Goal: Information Seeking & Learning: Check status

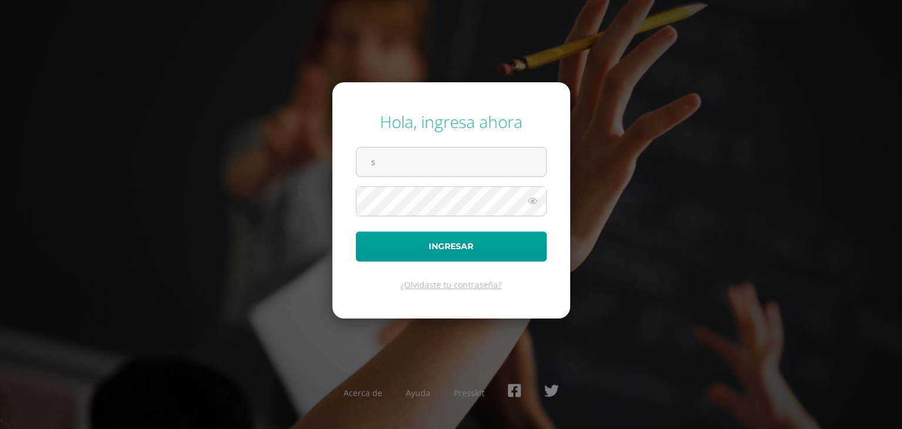
type input "s.aguilar.2bdb@gmail.com"
click at [901, 428] on html "Hola, ingresa ahora s.aguilar.2bdb@gmail.com Ingresar ¿Olvidaste tu contraseña?…" at bounding box center [451, 214] width 902 height 429
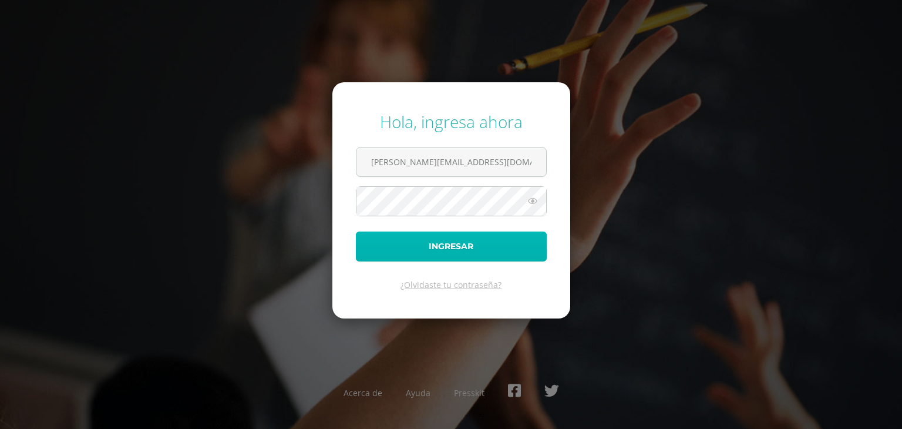
click at [423, 245] on button "Ingresar" at bounding box center [451, 246] width 191 height 30
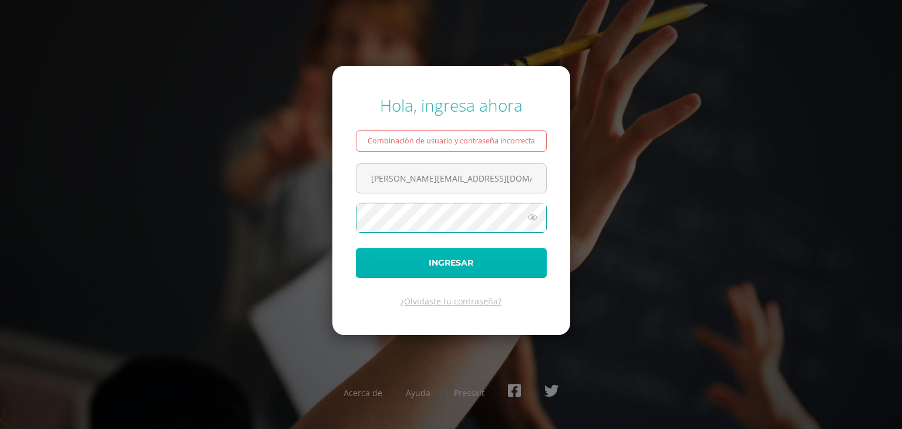
click at [437, 261] on button "Ingresar" at bounding box center [451, 263] width 191 height 30
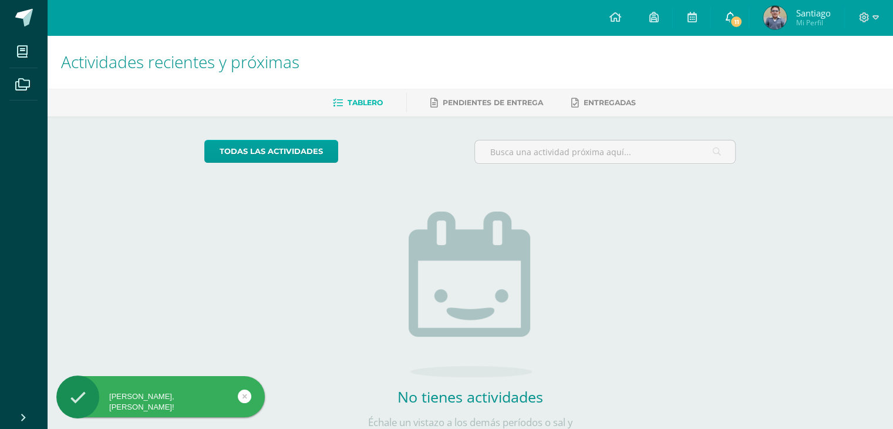
click at [727, 17] on icon at bounding box center [729, 17] width 9 height 11
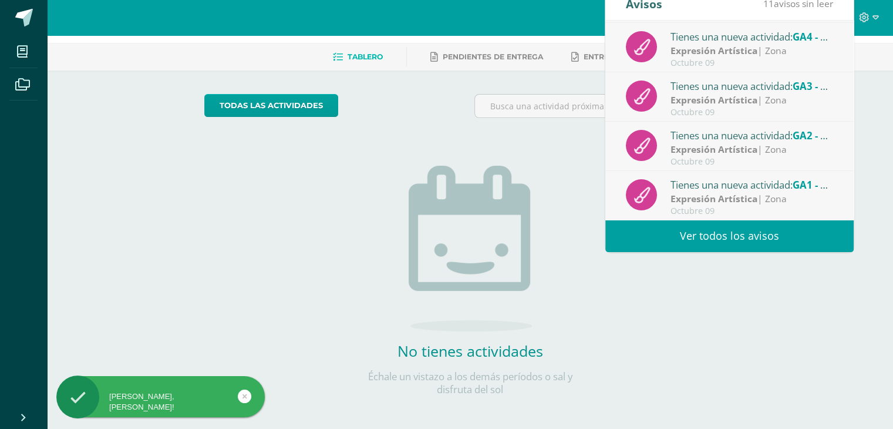
scroll to position [50, 0]
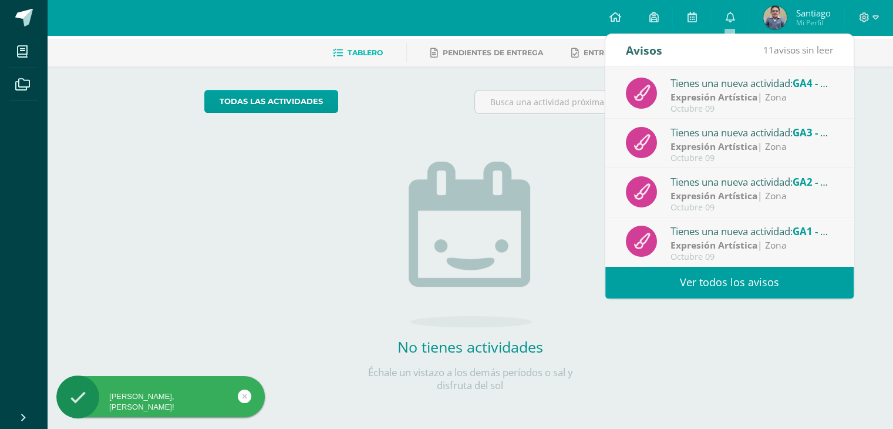
click at [745, 240] on strong "Expresión Artística" at bounding box center [714, 244] width 87 height 13
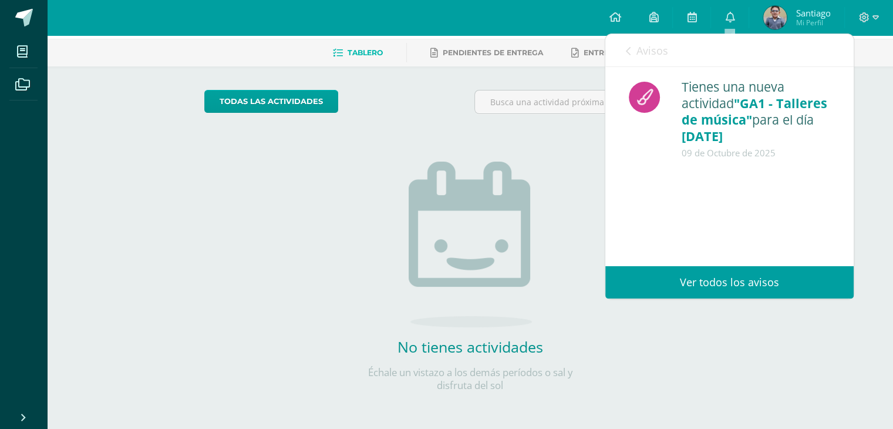
click at [733, 277] on link "Ver todos los avisos" at bounding box center [729, 282] width 248 height 32
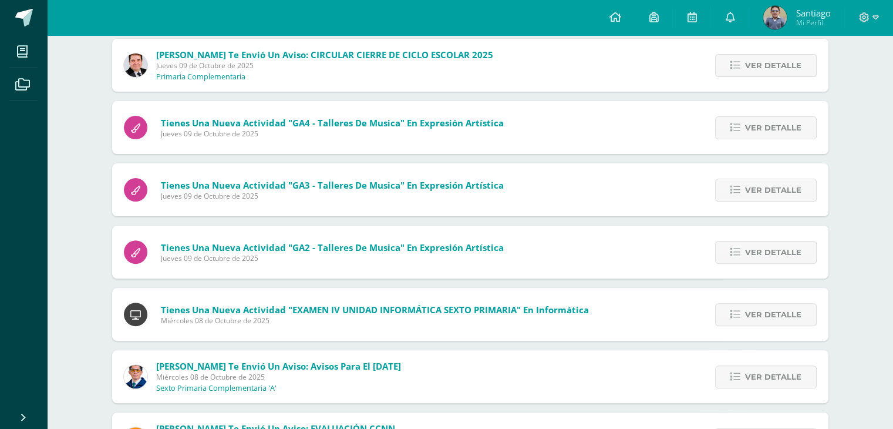
scroll to position [389, 0]
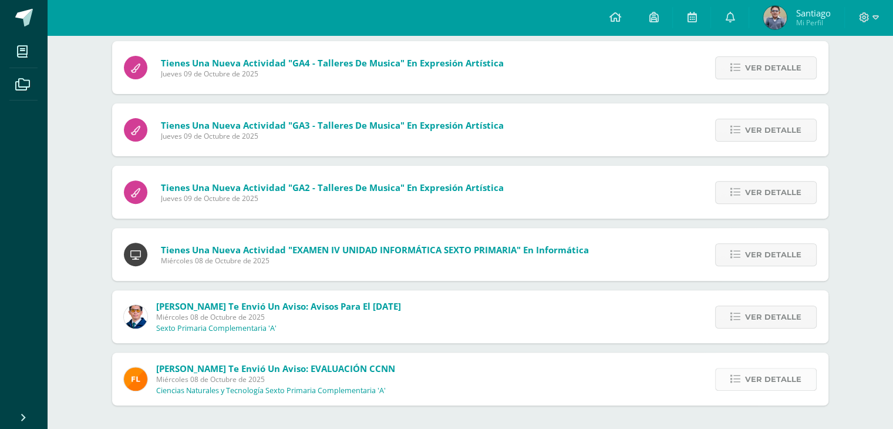
click at [794, 378] on span "Ver detalle" at bounding box center [773, 379] width 56 height 22
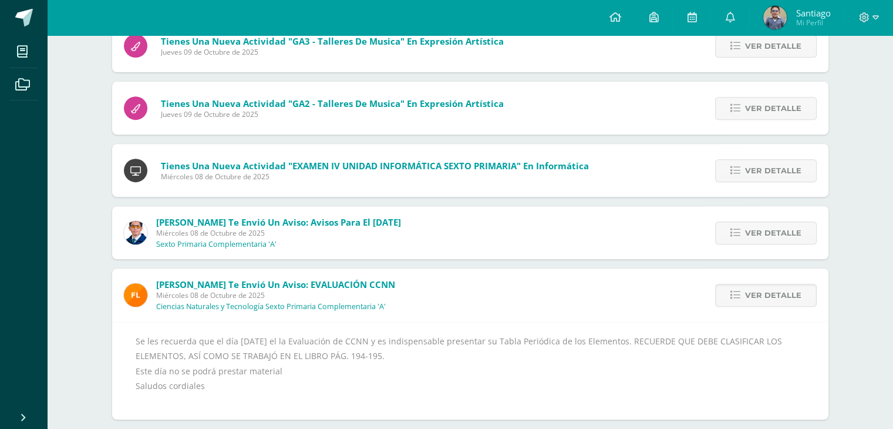
scroll to position [487, 0]
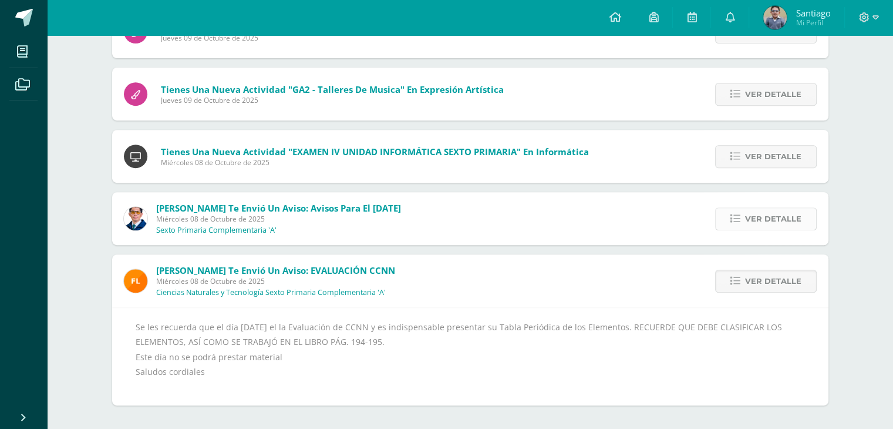
click at [764, 223] on span "Ver detalle" at bounding box center [773, 219] width 56 height 22
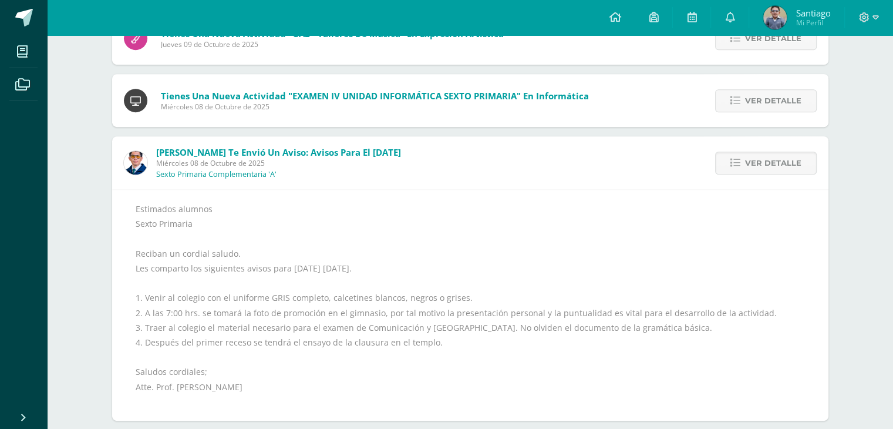
scroll to position [545, 0]
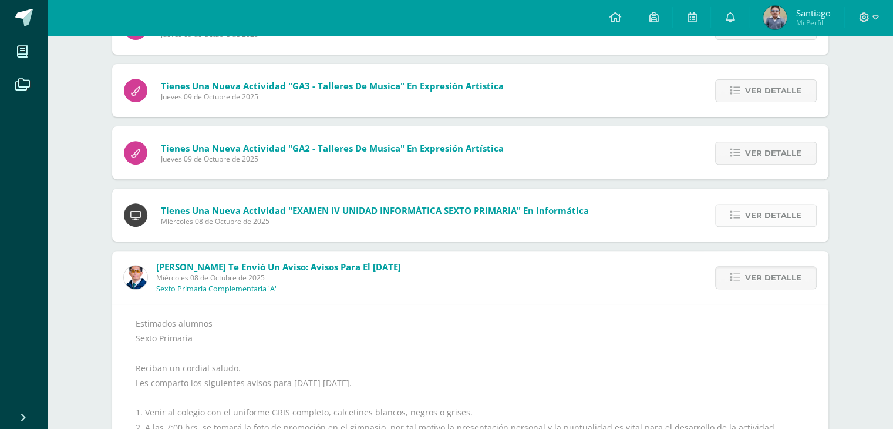
click at [756, 214] on span "Ver detalle" at bounding box center [773, 215] width 56 height 22
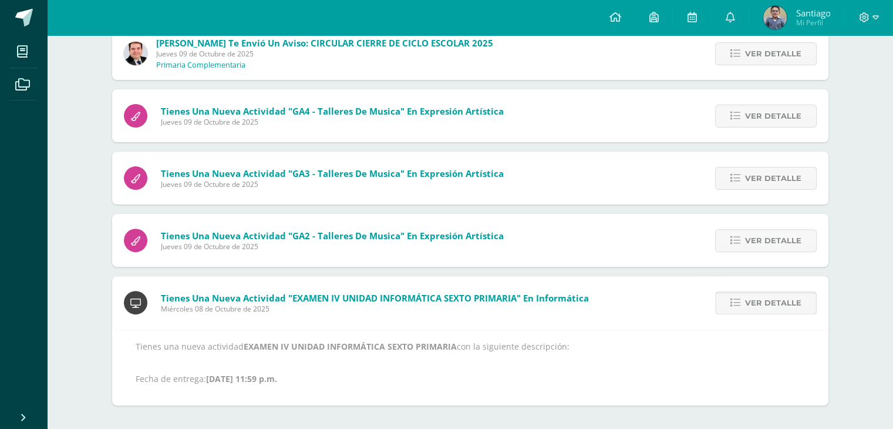
scroll to position [341, 0]
click at [753, 242] on span "Ver detalle" at bounding box center [773, 241] width 56 height 22
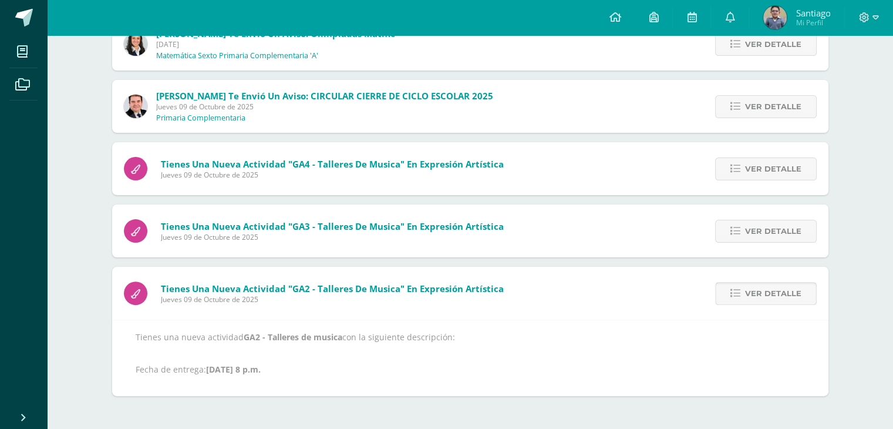
scroll to position [278, 0]
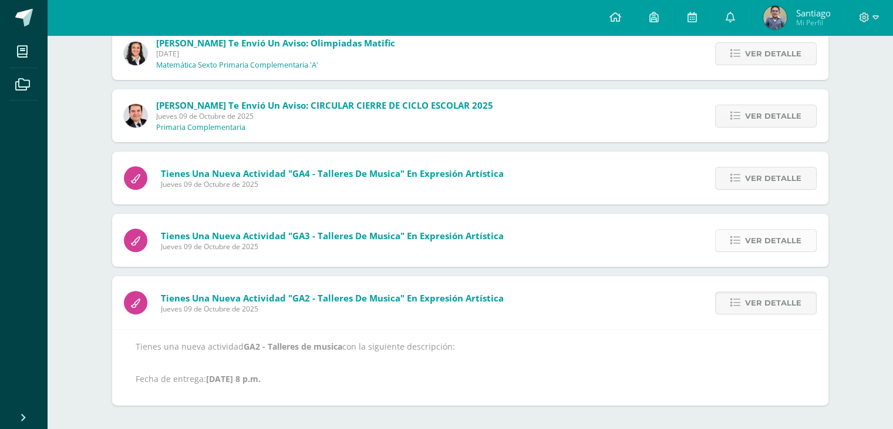
click at [763, 235] on span "Ver detalle" at bounding box center [773, 241] width 56 height 22
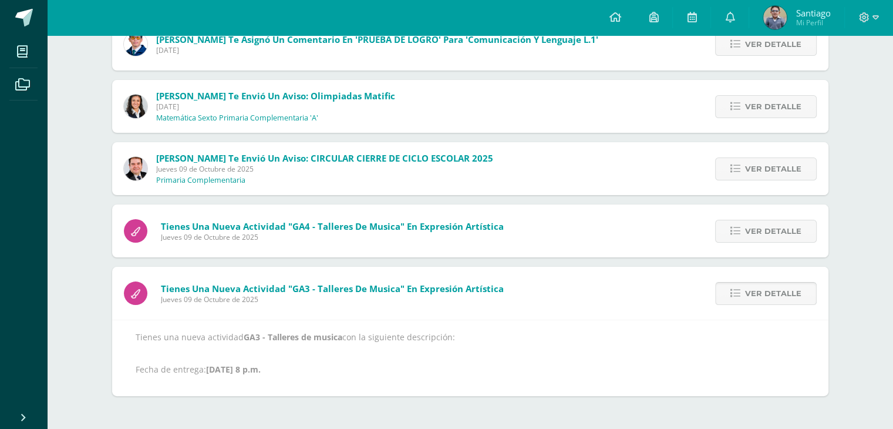
scroll to position [216, 0]
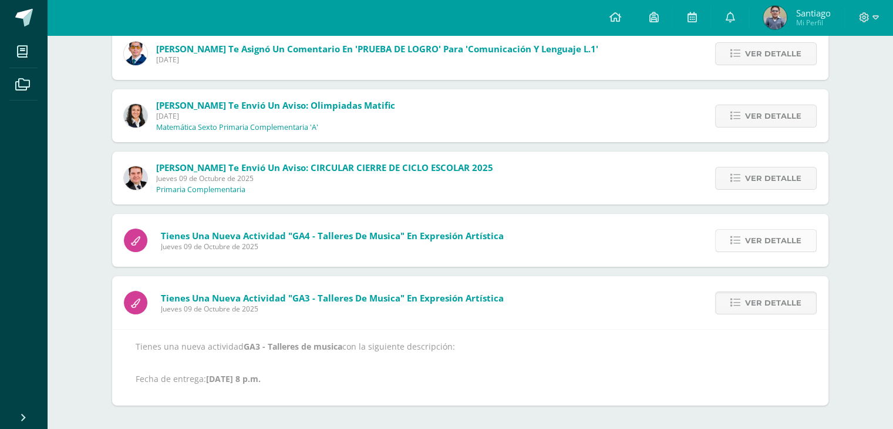
click at [767, 235] on span "Ver detalle" at bounding box center [773, 241] width 56 height 22
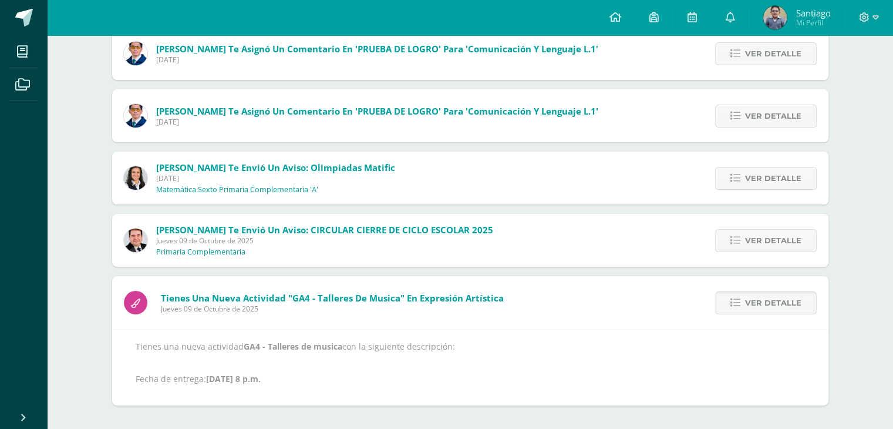
scroll to position [154, 0]
click at [768, 234] on span "Ver detalle" at bounding box center [773, 241] width 56 height 22
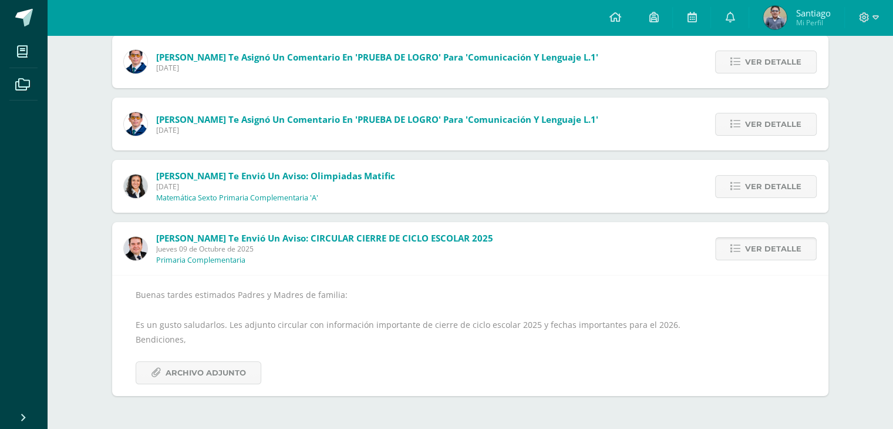
scroll to position [136, 0]
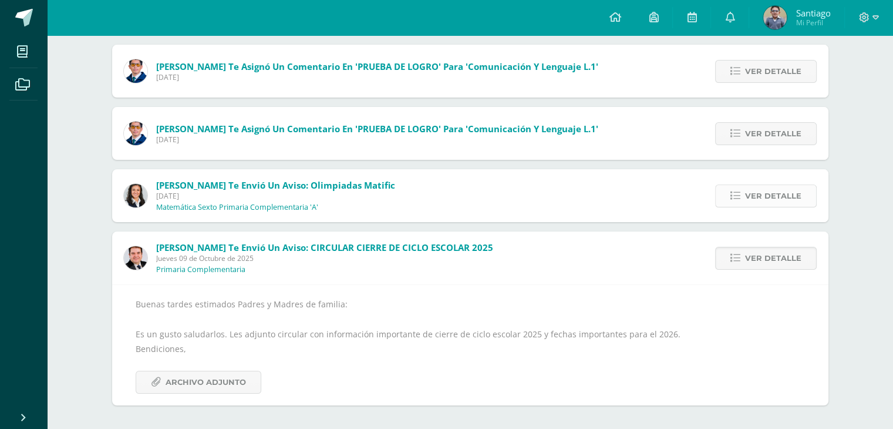
click at [767, 190] on span "Ver detalle" at bounding box center [773, 196] width 56 height 22
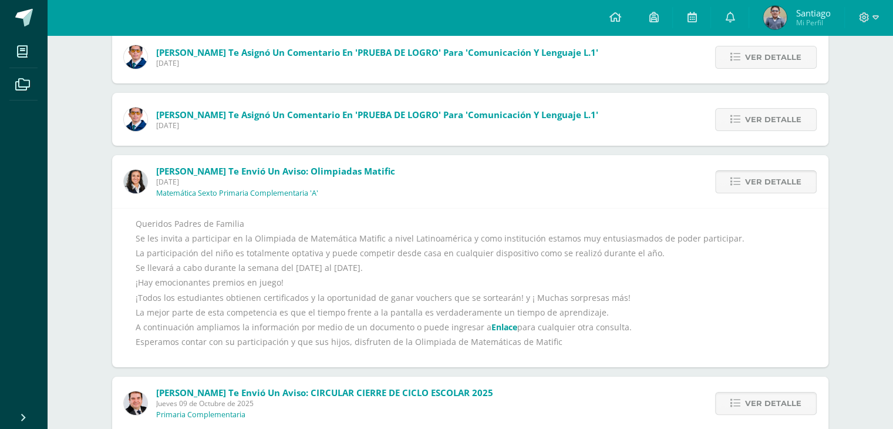
scroll to position [154, 0]
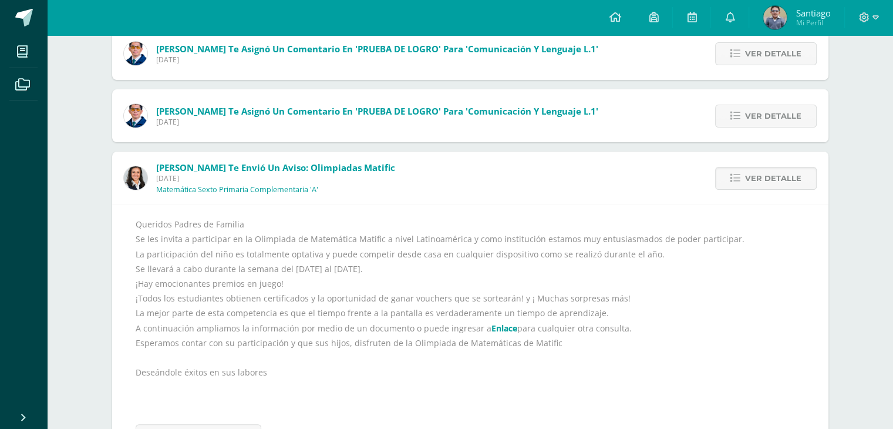
click at [491, 327] on link "Enlace" at bounding box center [504, 327] width 26 height 11
click at [773, 114] on span "Ver detalle" at bounding box center [773, 116] width 56 height 22
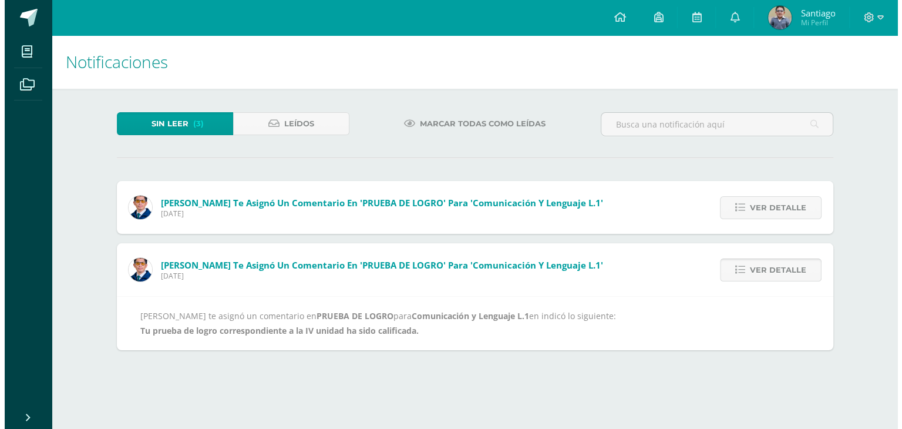
scroll to position [0, 0]
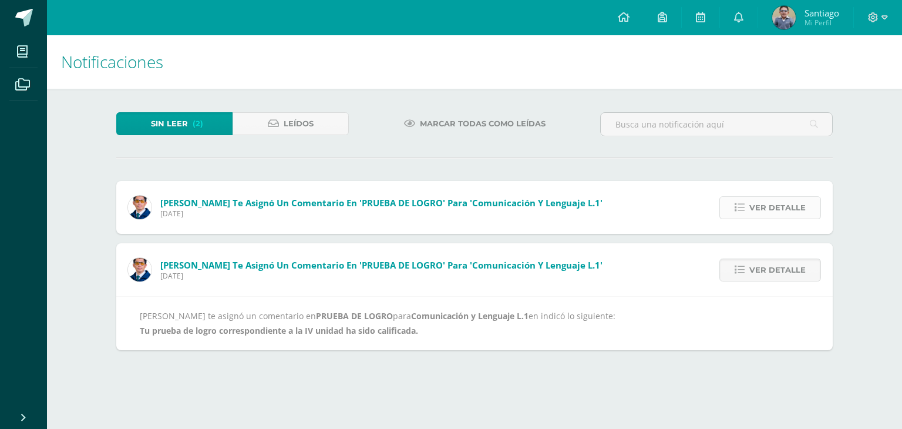
click at [773, 206] on span "Ver detalle" at bounding box center [777, 208] width 56 height 22
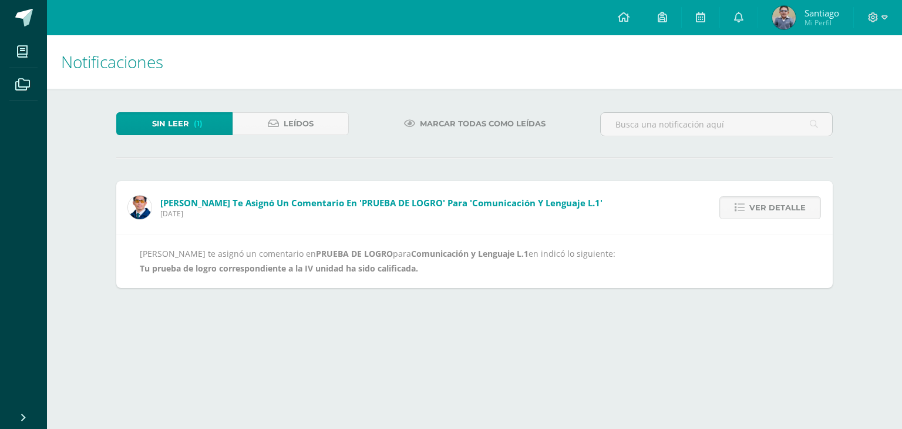
click at [812, 17] on span "Santiago" at bounding box center [821, 13] width 35 height 12
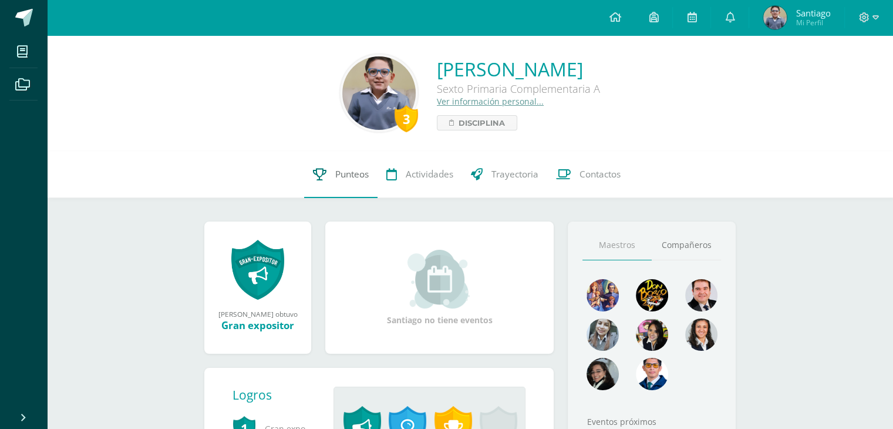
click at [343, 170] on span "Punteos" at bounding box center [351, 174] width 33 height 12
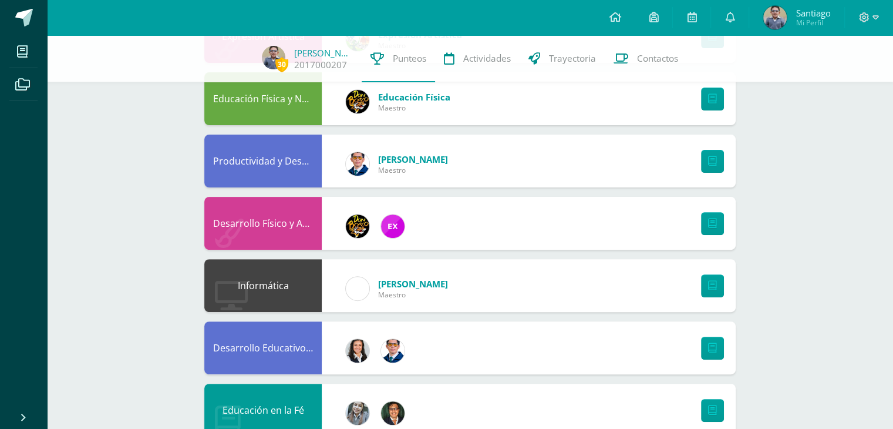
scroll to position [351, 0]
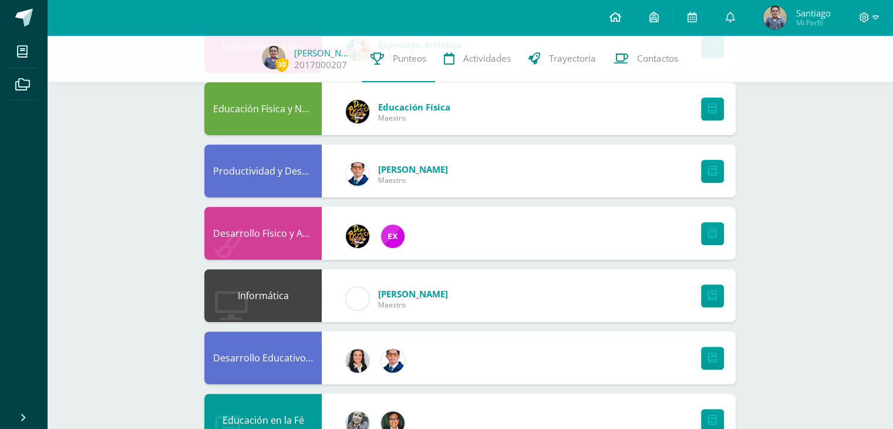
click at [613, 17] on icon at bounding box center [615, 17] width 12 height 11
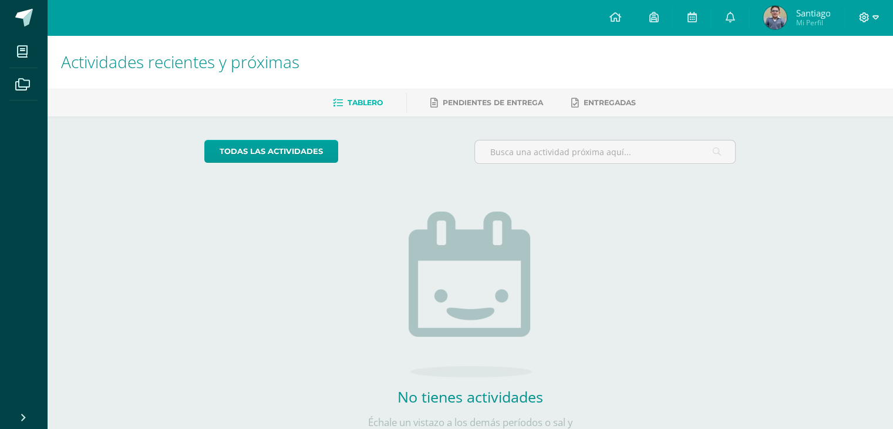
click at [866, 17] on icon at bounding box center [864, 17] width 11 height 11
click at [833, 83] on span "Cerrar sesión" at bounding box center [838, 80] width 53 height 11
